Goal: Task Accomplishment & Management: Manage account settings

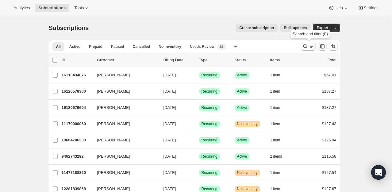
click at [308, 46] on icon "Search and filter results" at bounding box center [305, 46] width 6 height 6
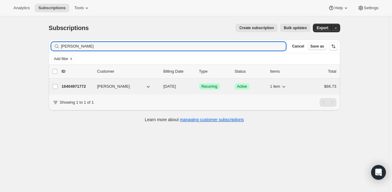
type input "[PERSON_NAME]"
click at [78, 84] on p "16404971772" at bounding box center [77, 86] width 31 height 6
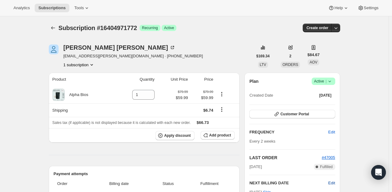
click at [334, 185] on span "Edit" at bounding box center [331, 183] width 7 height 6
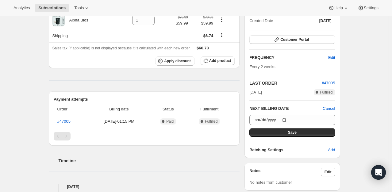
scroll to position [92, 0]
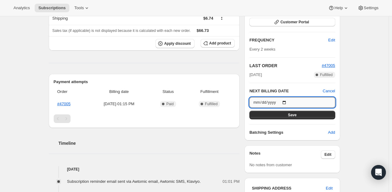
click at [285, 101] on input "2025-10-06" at bounding box center [292, 102] width 86 height 10
type input "2025-10-08"
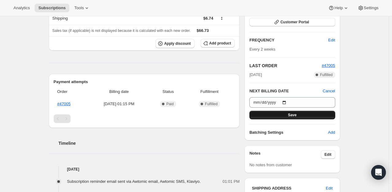
click at [292, 118] on button "Save" at bounding box center [292, 115] width 86 height 9
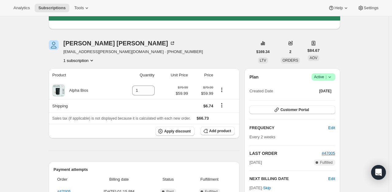
scroll to position [0, 0]
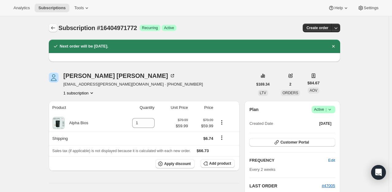
click at [51, 26] on icon "Subscriptions" at bounding box center [53, 28] width 6 height 6
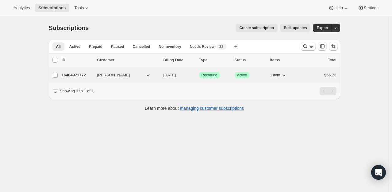
click at [87, 72] on p "16404971772" at bounding box center [77, 75] width 31 height 6
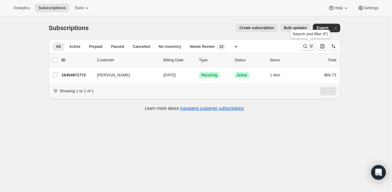
click at [306, 47] on icon "Search and filter results" at bounding box center [305, 46] width 6 height 6
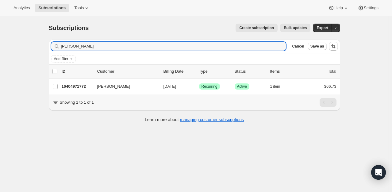
drag, startPoint x: 103, startPoint y: 45, endPoint x: 41, endPoint y: 42, distance: 61.7
click at [41, 42] on div "Subscriptions. This page is ready Subscriptions Create subscription Bulk update…" at bounding box center [194, 112] width 389 height 192
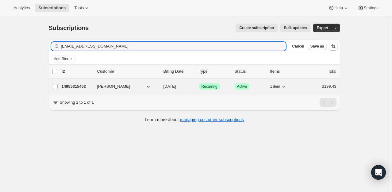
type input "[EMAIL_ADDRESS][DOMAIN_NAME]"
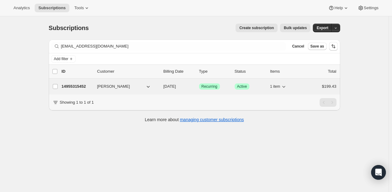
click at [79, 87] on p "14955315452" at bounding box center [77, 86] width 31 height 6
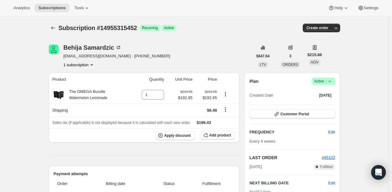
click at [328, 82] on icon at bounding box center [330, 81] width 6 height 6
drag, startPoint x: 328, startPoint y: 91, endPoint x: 369, endPoint y: 56, distance: 53.6
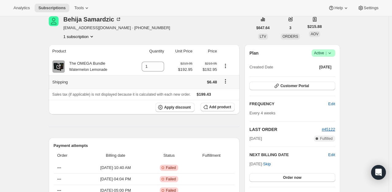
scroll to position [61, 0]
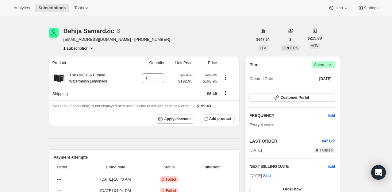
scroll to position [0, 0]
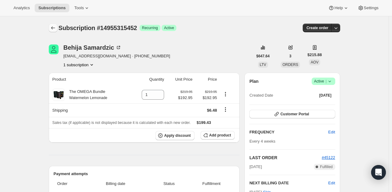
click at [54, 28] on icon "Subscriptions" at bounding box center [53, 28] width 6 height 6
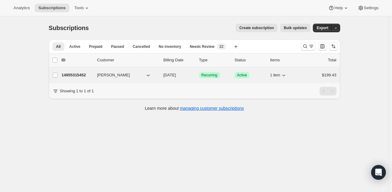
click at [70, 76] on p "14955315452" at bounding box center [77, 75] width 31 height 6
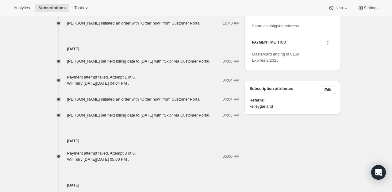
scroll to position [338, 0]
